Goal: Use online tool/utility: Use online tool/utility

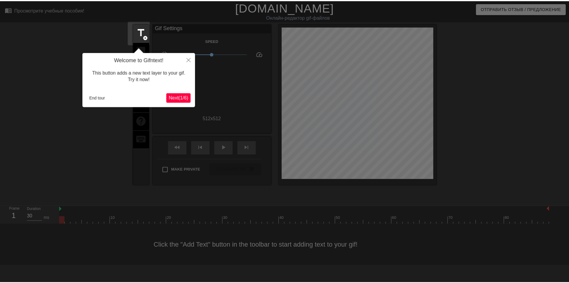
scroll to position [15, 0]
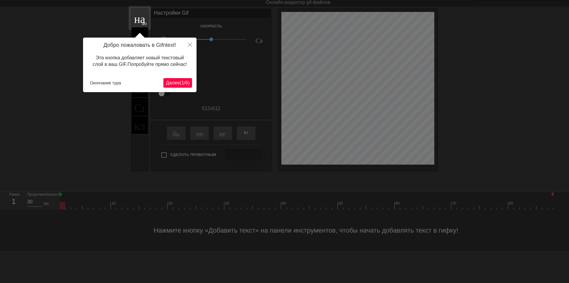
click at [181, 82] on ya-tr-span "1" at bounding box center [182, 82] width 3 height 5
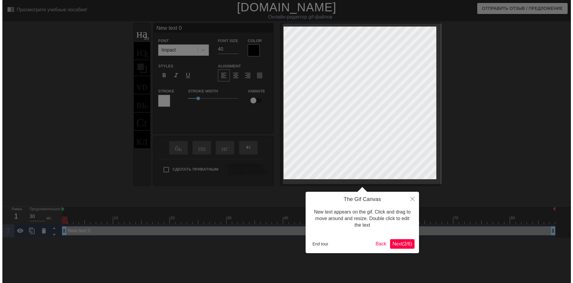
scroll to position [0, 0]
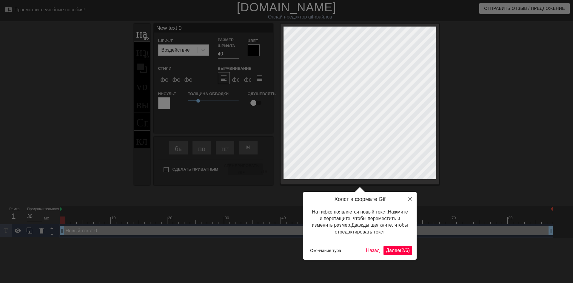
click at [387, 248] on ya-tr-span "Далее" at bounding box center [393, 250] width 14 height 5
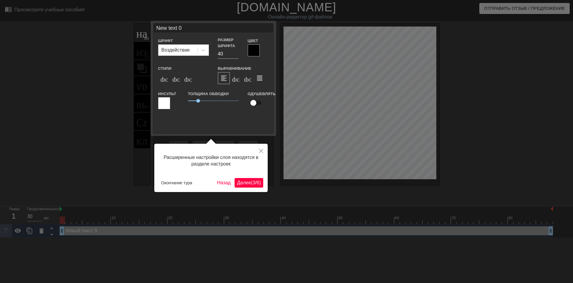
click at [257, 180] on ya-tr-span "6" at bounding box center [258, 182] width 3 height 5
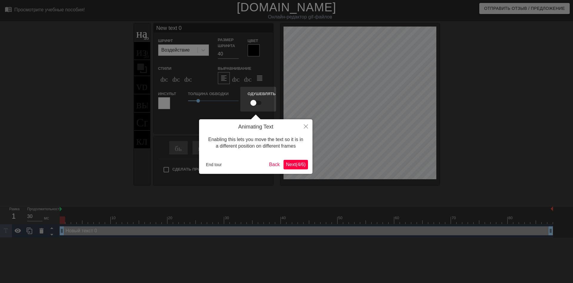
click at [298, 165] on div "Animating Text Enabling this lets you move the text so it is in a different pos…" at bounding box center [255, 146] width 113 height 55
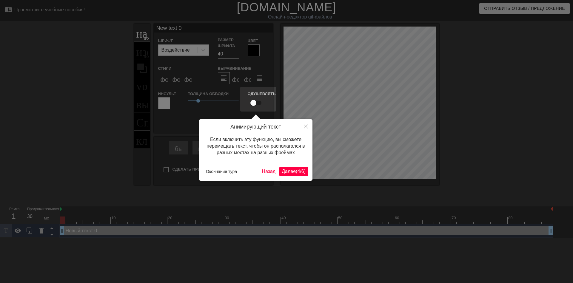
click at [298, 173] on ya-tr-span "4" at bounding box center [298, 171] width 3 height 5
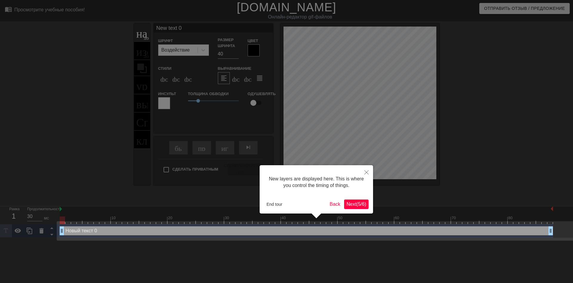
click at [355, 205] on div "New layers are displayed here. This is where you control the timing of things. …" at bounding box center [316, 189] width 113 height 48
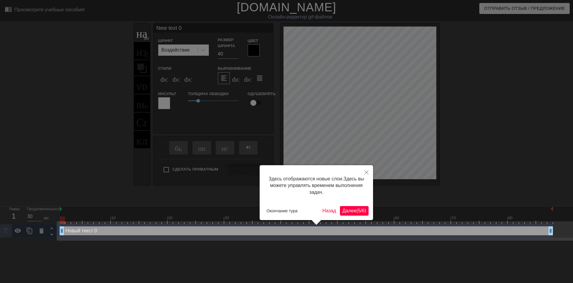
click at [351, 212] on ya-tr-span "Далее" at bounding box center [349, 210] width 14 height 5
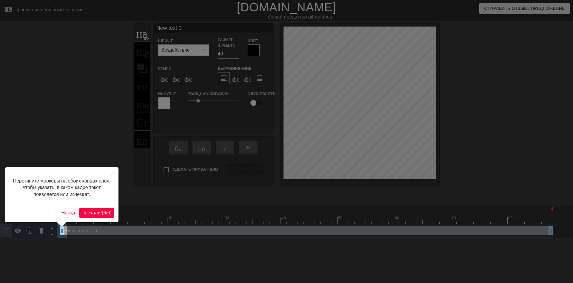
click at [99, 213] on ya-tr-span "Поехали!" at bounding box center [92, 212] width 20 height 5
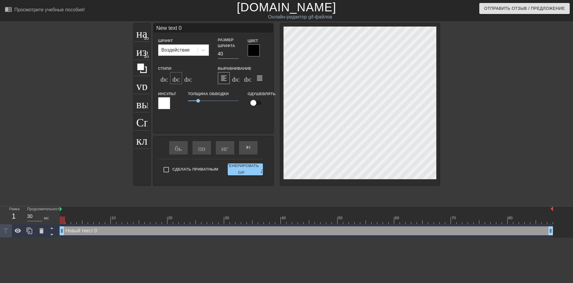
click at [176, 78] on ya-tr-span "формат_italic" at bounding box center [209, 78] width 73 height 7
click at [204, 53] on div at bounding box center [203, 50] width 11 height 11
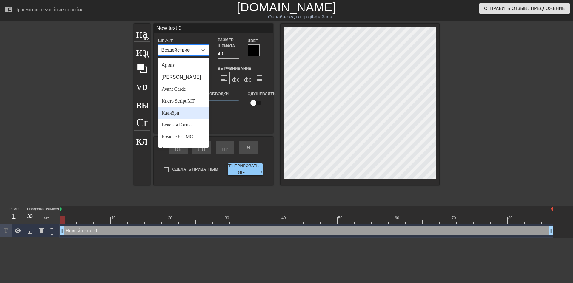
click at [182, 112] on div "Калибри" at bounding box center [183, 113] width 51 height 12
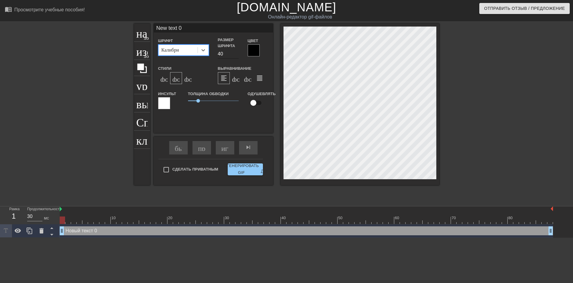
click at [221, 54] on input "40" at bounding box center [228, 54] width 21 height 10
type input "30"
type input "ew text 0"
type textarea "ew text 0"
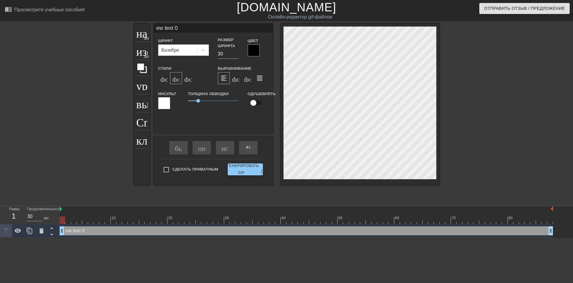
type input "w text 0"
type textarea "w text 0"
type input "text 0"
type textarea "text 0"
type input "text 0"
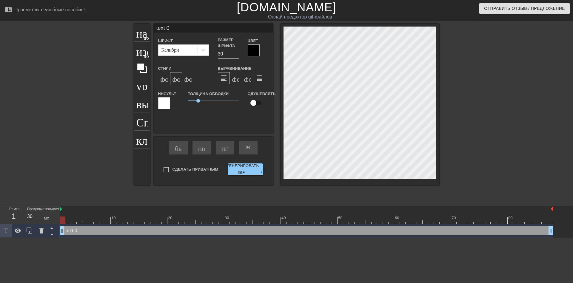
type textarea "text 0"
type input "ext 0"
type textarea "ext 0"
type input "xt 0"
type textarea "xt 0"
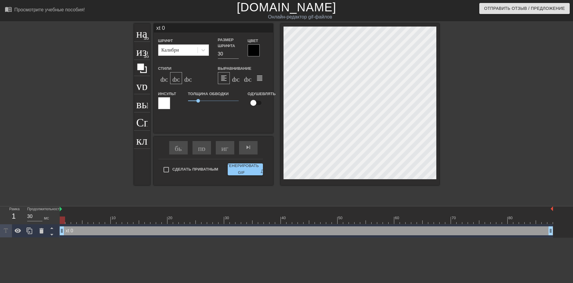
type input "t 0"
type textarea "t 0"
type input "0"
type textarea "0"
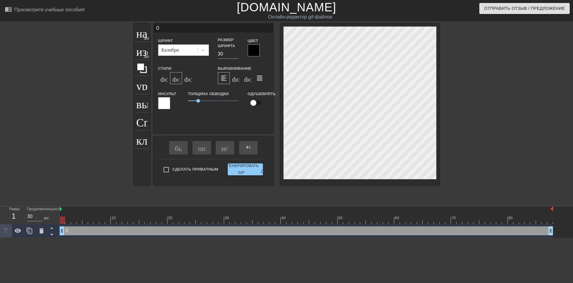
type input "0"
type textarea "0"
type input "@"
type textarea "@"
type input "@s"
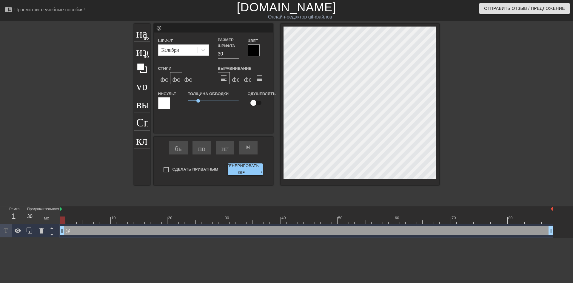
type textarea "@s"
type input "@st"
type textarea "@st"
type input "@sti"
type textarea "@sti"
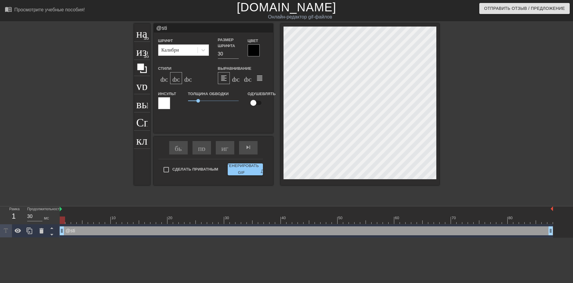
type input "@stic"
type textarea "@stic"
type input "@stick"
type textarea "@stick"
type input "@sticke"
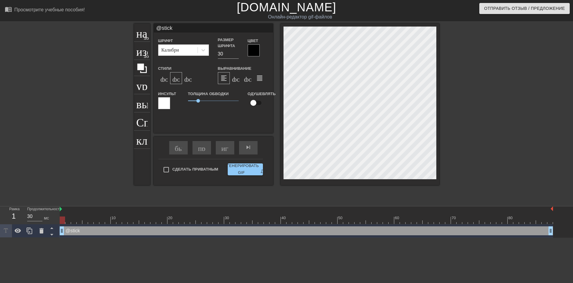
type textarea "@sticke"
type input "@sticker"
type textarea "@sticker"
type input "@stickerb"
type textarea "@stickerba"
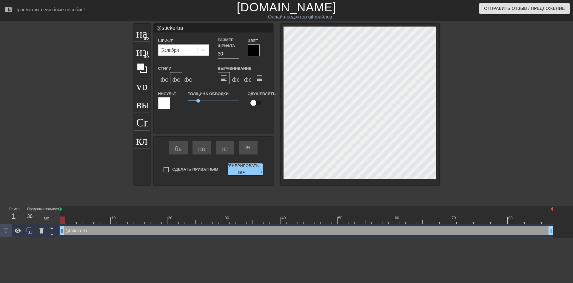
type input "@stickerbas"
type textarea "@stickerbas"
type input "@stickerbase"
type textarea "@stickerbase"
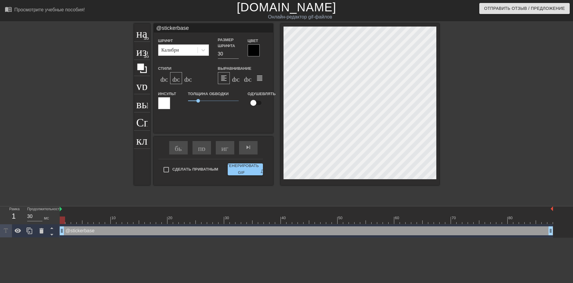
type input "@stickerbase_"
type textarea "@stickerbase_"
type input "@stickerbase_r"
type textarea "@stickerbase_r"
type input "@stickerbase_ru"
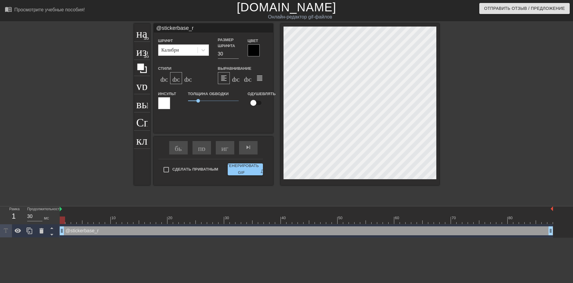
type textarea "@stickerbase_ru"
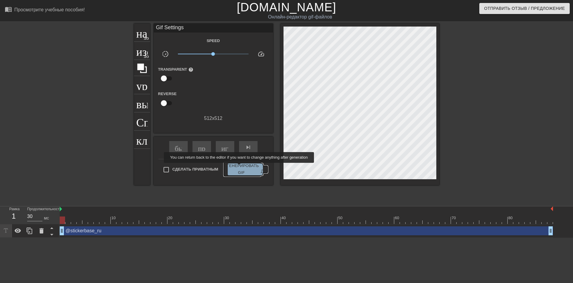
click at [240, 167] on ya-tr-span "Сгенерировать GIF" at bounding box center [241, 170] width 35 height 14
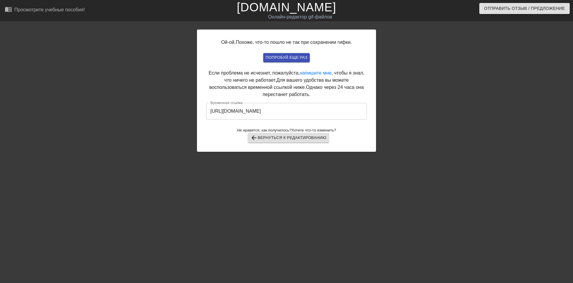
click at [270, 112] on input "[URL][DOMAIN_NAME]" at bounding box center [286, 111] width 161 height 17
click at [270, 111] on input "[URL][DOMAIN_NAME]" at bounding box center [286, 111] width 161 height 17
